Goal: Entertainment & Leisure: Consume media (video, audio)

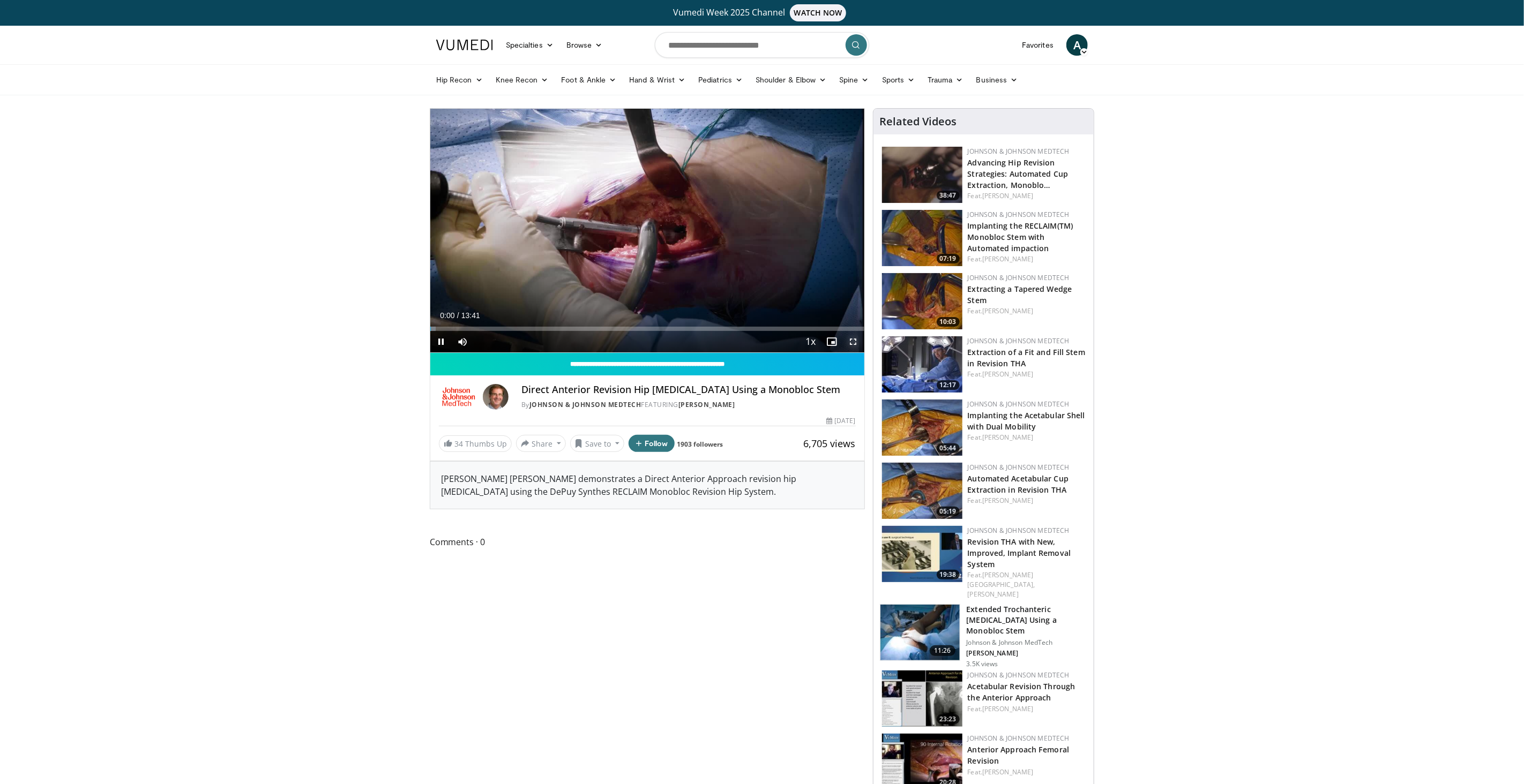
click at [852, 342] on span "Video Player" at bounding box center [854, 342] width 21 height 21
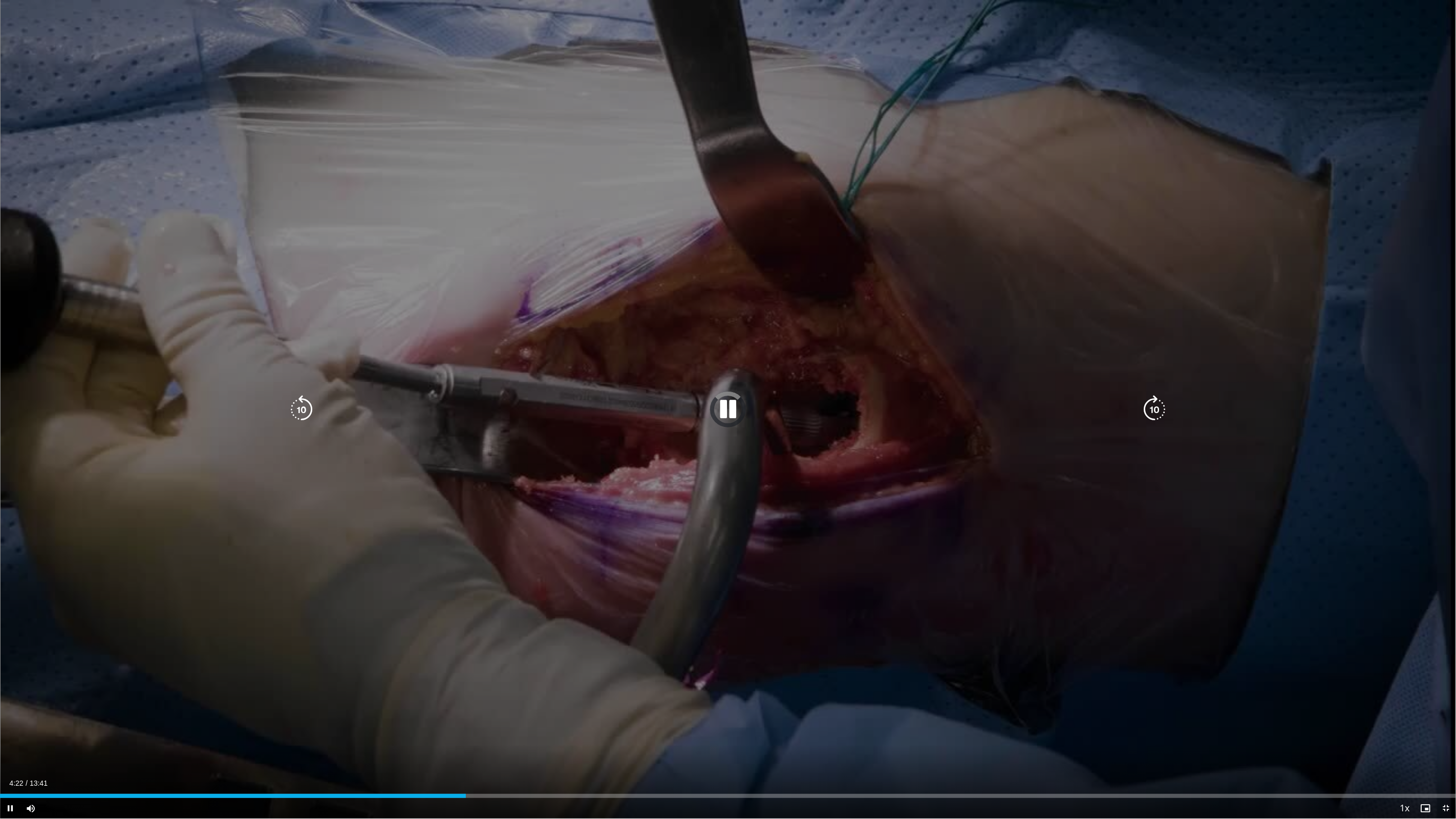
click at [734, 410] on icon "Video Player" at bounding box center [728, 409] width 29 height 29
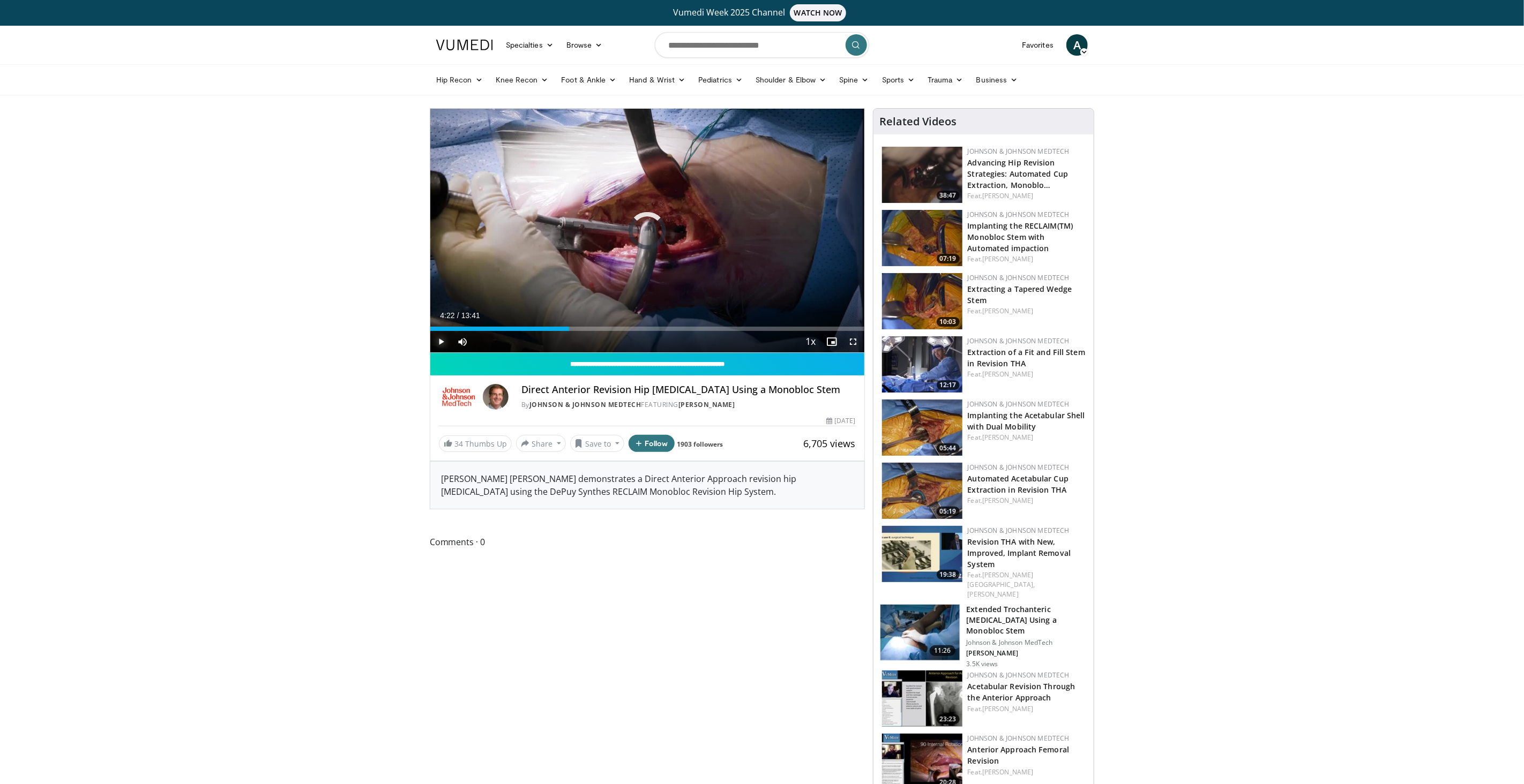
click at [441, 344] on span "Video Player" at bounding box center [441, 342] width 21 height 21
click at [855, 344] on span "Video Player" at bounding box center [854, 342] width 21 height 21
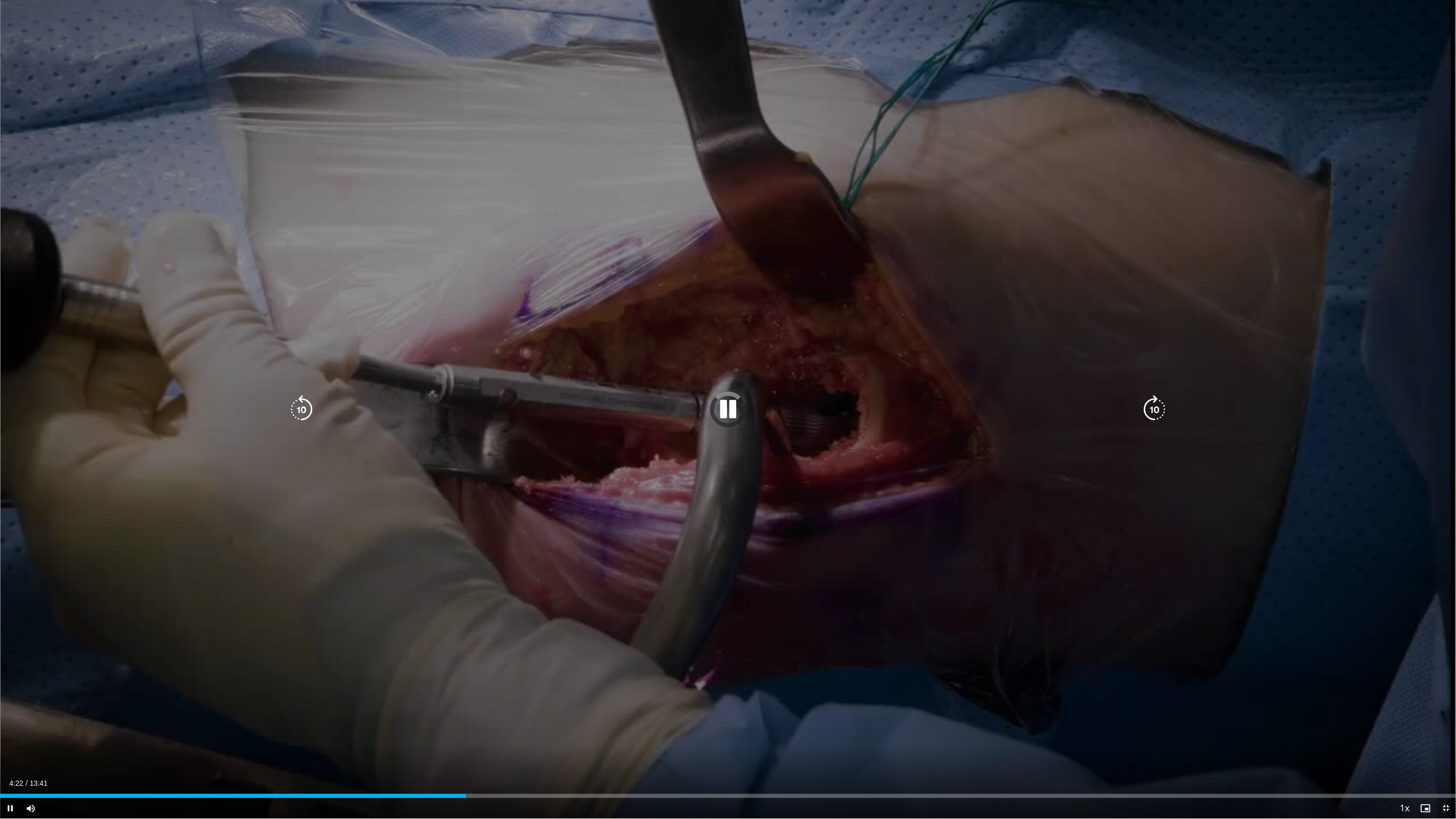
click at [719, 410] on icon "Video Player" at bounding box center [728, 409] width 29 height 29
click at [729, 409] on icon "Video Player" at bounding box center [728, 409] width 29 height 29
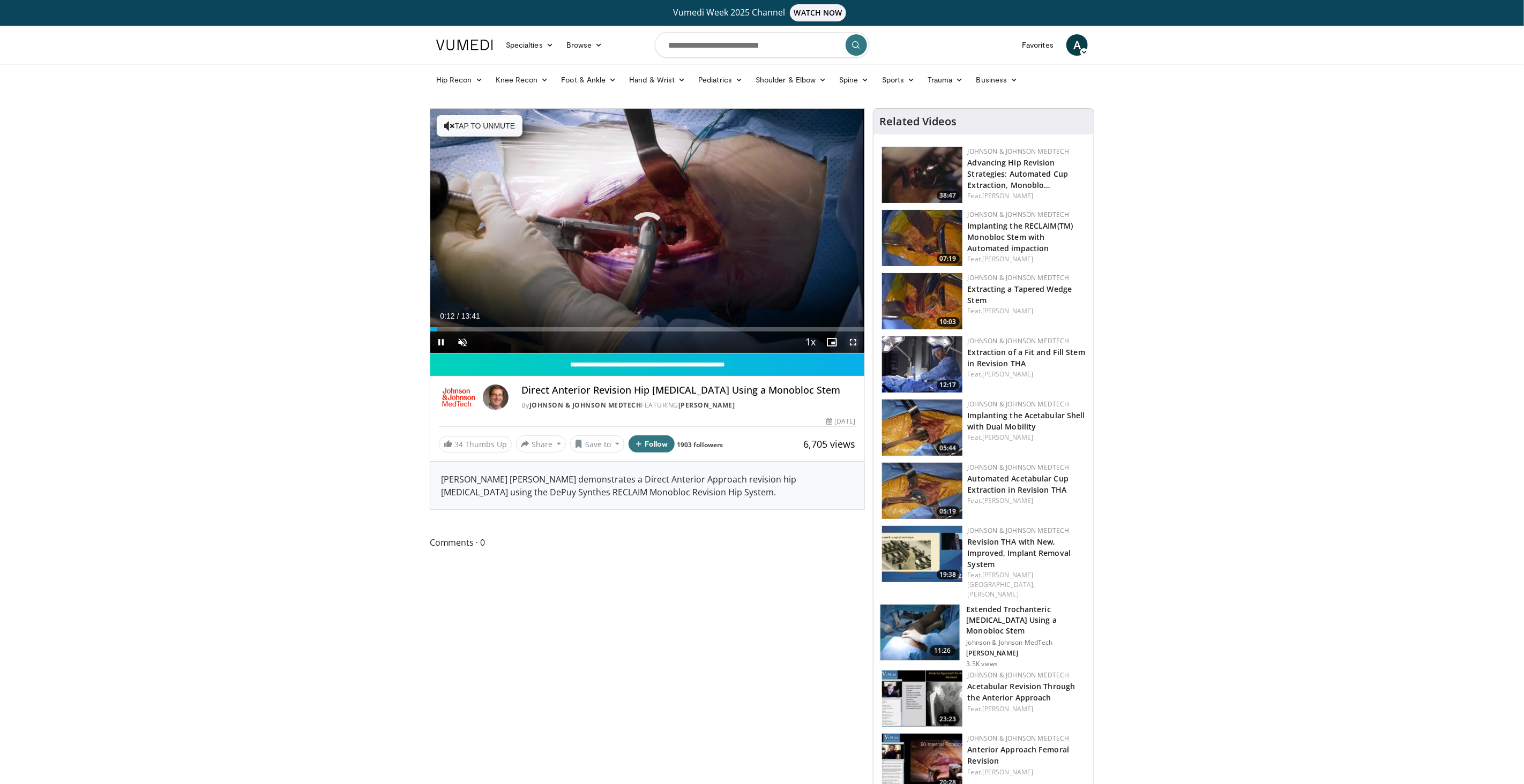
click at [854, 343] on span "Video Player" at bounding box center [854, 342] width 21 height 21
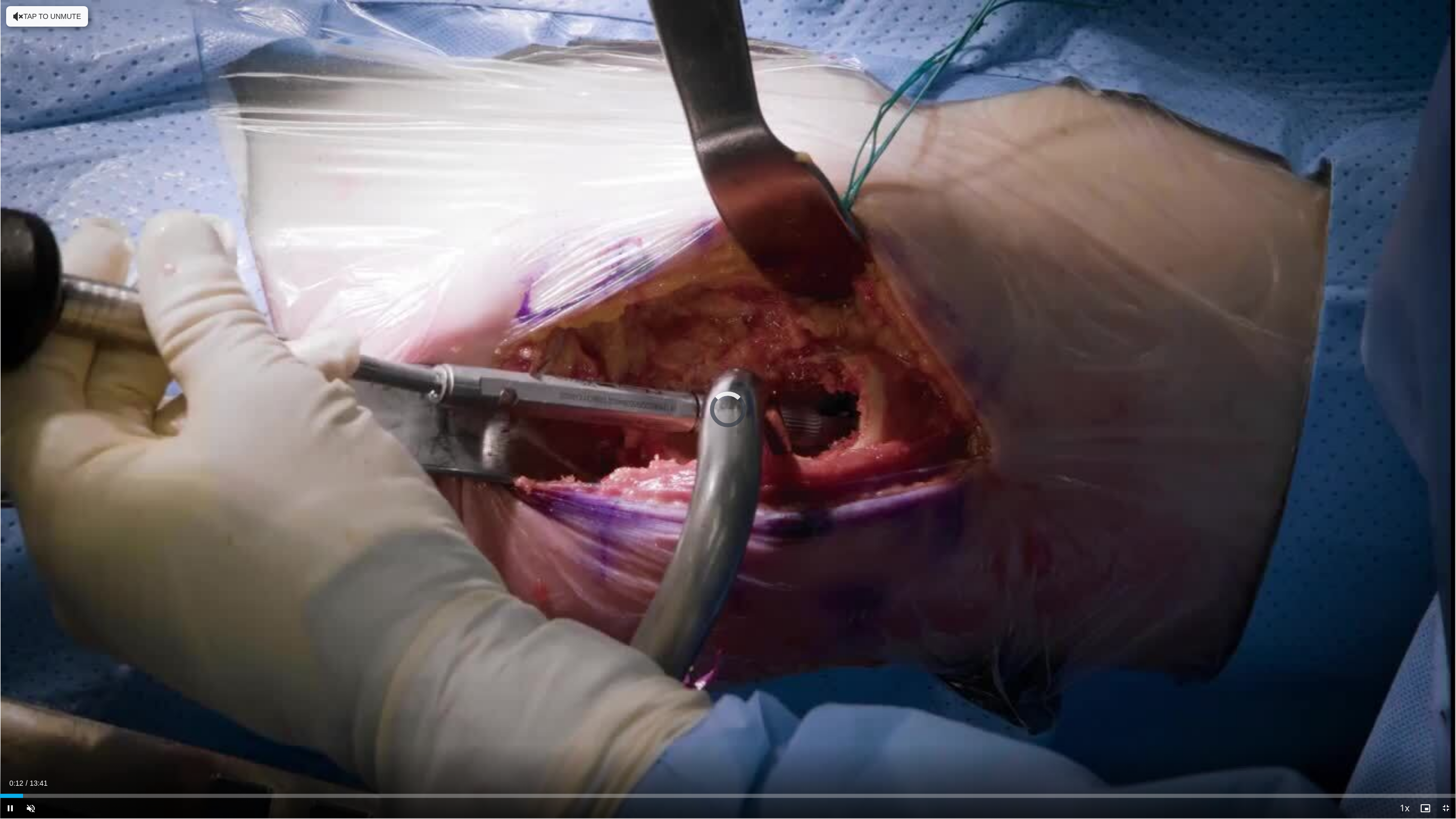
click at [515, 749] on div "Current Time 0:12 / Duration 13:41 Pause Skip Backward Skip Forward Unmute Load…" at bounding box center [728, 808] width 1456 height 20
click at [492, 749] on div "04:37" at bounding box center [493, 796] width 1 height 4
